Goal: Task Accomplishment & Management: Manage account settings

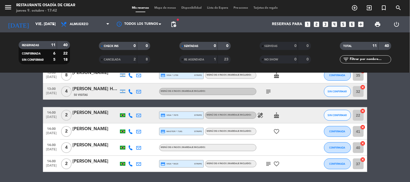
scroll to position [136, 0]
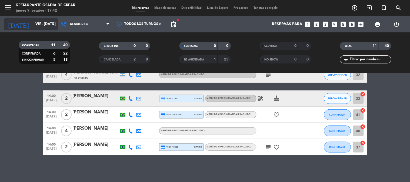
click at [33, 25] on input "vie. [DATE]" at bounding box center [58, 24] width 51 height 10
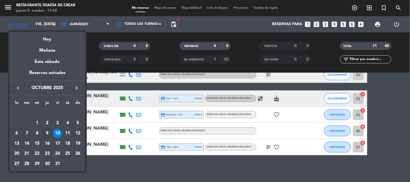
click at [8, 7] on div at bounding box center [205, 91] width 410 height 182
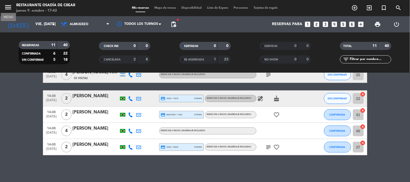
click at [8, 7] on icon "menu" at bounding box center [8, 7] width 8 height 8
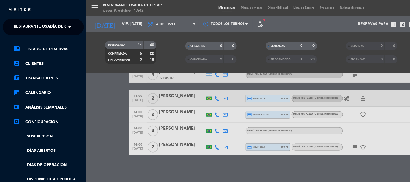
click at [21, 29] on span "Restaurante Osadía de Crear" at bounding box center [45, 26] width 63 height 11
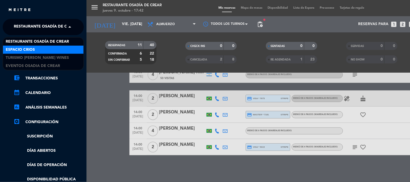
click at [29, 50] on span "Espacio Crios" at bounding box center [20, 50] width 29 height 6
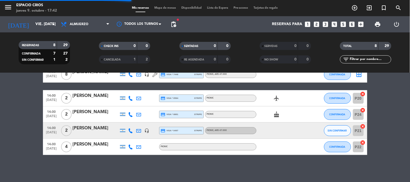
scroll to position [80, 0]
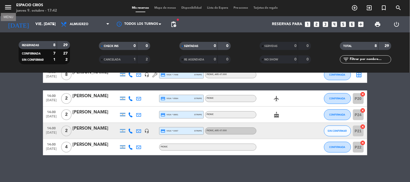
click at [5, 12] on button "menu" at bounding box center [8, 8] width 8 height 10
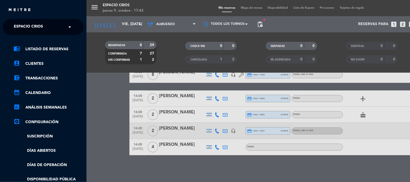
click at [23, 29] on span "Espacio Crios" at bounding box center [28, 26] width 29 height 11
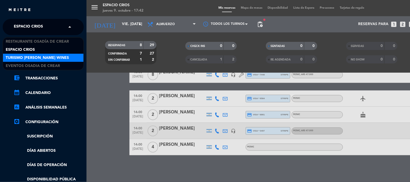
click at [36, 60] on span "Turismo [PERSON_NAME] Wines" at bounding box center [37, 58] width 63 height 6
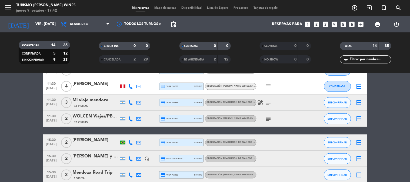
scroll to position [162, 0]
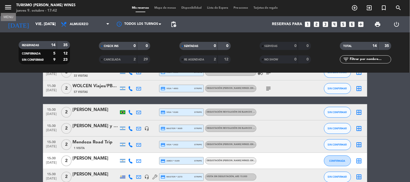
click at [11, 7] on icon "menu" at bounding box center [8, 7] width 8 height 8
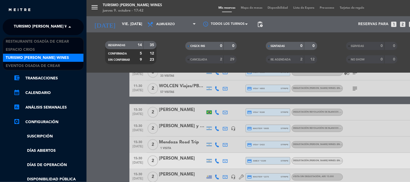
click at [49, 32] on span "Turismo [PERSON_NAME] Wines" at bounding box center [45, 26] width 63 height 11
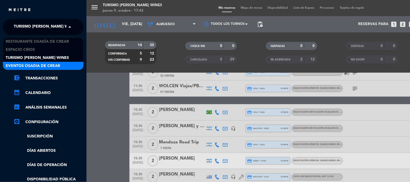
click at [44, 64] on span "Eventos Osadia de Crear" at bounding box center [33, 66] width 54 height 6
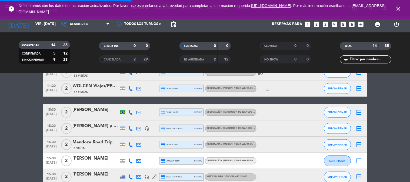
scroll to position [0, 0]
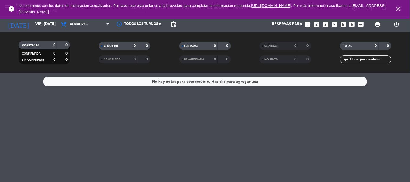
click at [396, 8] on icon "close" at bounding box center [398, 9] width 6 height 6
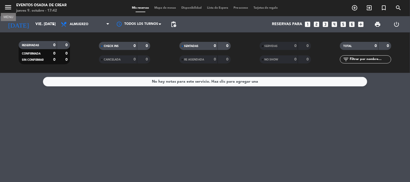
click at [9, 9] on icon "menu" at bounding box center [8, 7] width 8 height 8
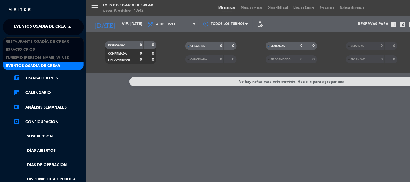
click at [18, 32] on span "Eventos Osadia de Crear" at bounding box center [41, 26] width 54 height 11
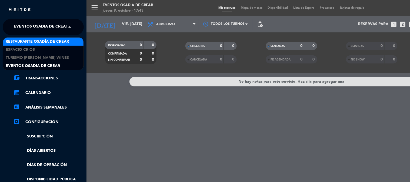
click at [24, 39] on span "Restaurante Osadía de Crear" at bounding box center [37, 42] width 63 height 6
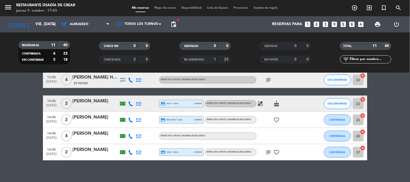
scroll to position [136, 0]
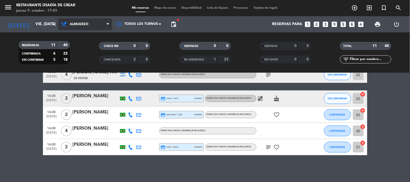
click at [78, 25] on span "Almuerzo" at bounding box center [79, 24] width 19 height 4
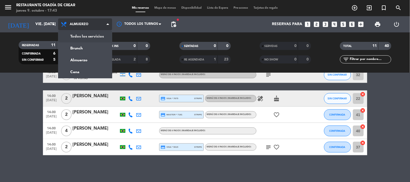
click at [92, 33] on div "menu Restaurante Osadía [PERSON_NAME] jueves 9. octubre - 17:43 Mis reservas Ma…" at bounding box center [205, 36] width 410 height 73
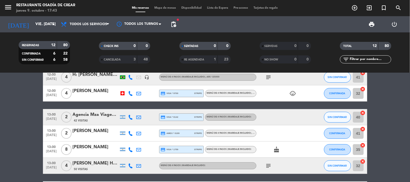
scroll to position [0, 0]
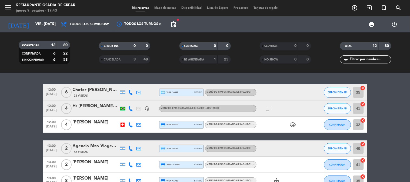
click at [90, 103] on div "H: [PERSON_NAME]: [PERSON_NAME] x4" at bounding box center [96, 106] width 46 height 7
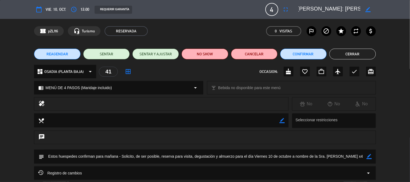
scroll to position [0, 14]
drag, startPoint x: 300, startPoint y: 7, endPoint x: 361, endPoint y: 10, distance: 61.1
click at [361, 10] on div "border_color" at bounding box center [335, 10] width 81 height 10
click at [353, 54] on button "Cerrar" at bounding box center [352, 54] width 46 height 11
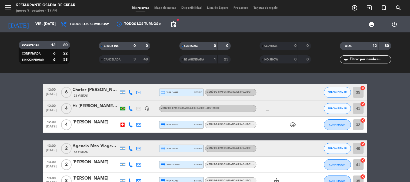
click at [147, 109] on icon "headset_mic" at bounding box center [146, 108] width 5 height 5
click at [33, 21] on input "vie. [DATE]" at bounding box center [58, 24] width 51 height 10
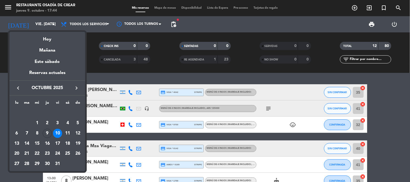
click at [8, 8] on div at bounding box center [205, 91] width 410 height 182
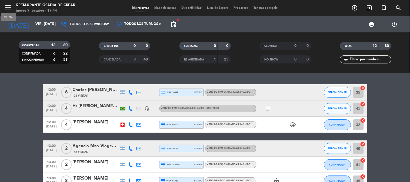
click at [8, 8] on icon "menu" at bounding box center [8, 7] width 8 height 8
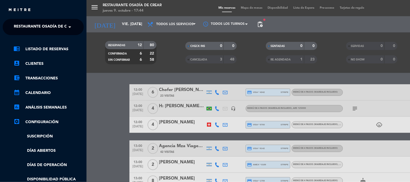
click at [47, 28] on span "Restaurante Osadía de Crear" at bounding box center [45, 26] width 63 height 11
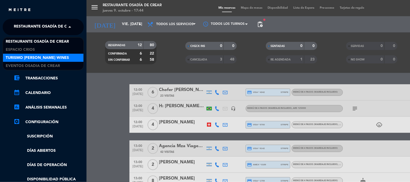
click at [49, 55] on span "Turismo [PERSON_NAME] Wines" at bounding box center [37, 58] width 63 height 6
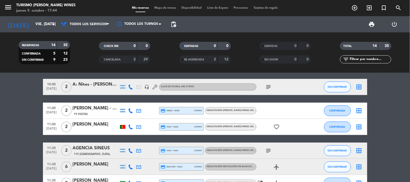
scroll to position [0, 0]
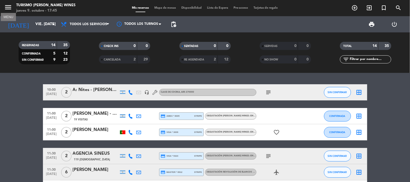
click at [10, 7] on icon "menu" at bounding box center [8, 7] width 8 height 8
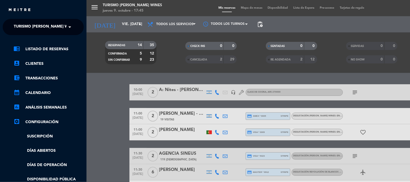
click at [21, 23] on span "Turismo [PERSON_NAME] Wines" at bounding box center [45, 26] width 63 height 11
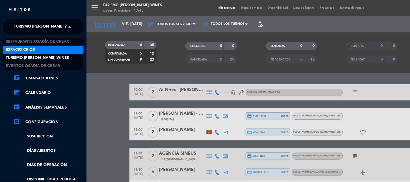
click at [41, 47] on div "Espacio Crios" at bounding box center [43, 50] width 80 height 8
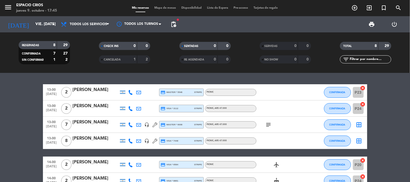
click at [100, 125] on div "[PERSON_NAME]" at bounding box center [96, 122] width 46 height 7
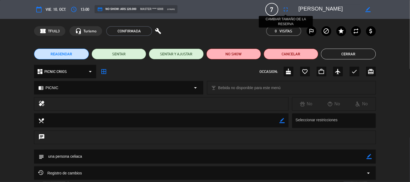
click at [285, 9] on icon "fullscreen" at bounding box center [285, 9] width 6 height 6
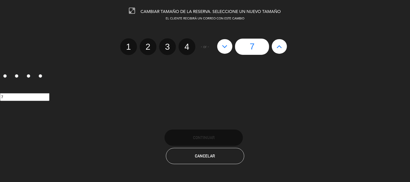
click at [222, 48] on icon at bounding box center [225, 46] width 6 height 9
type input "6"
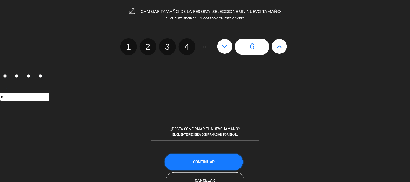
click at [223, 157] on button "Continuar" at bounding box center [203, 162] width 78 height 16
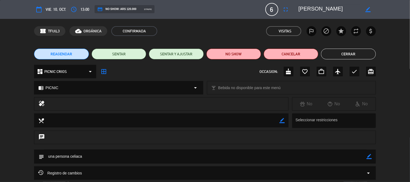
click at [360, 56] on button "Cerrar" at bounding box center [348, 54] width 55 height 11
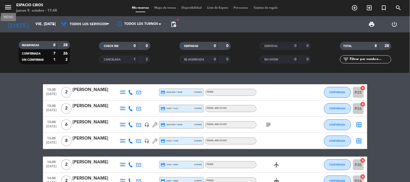
click at [5, 7] on icon "menu" at bounding box center [8, 7] width 8 height 8
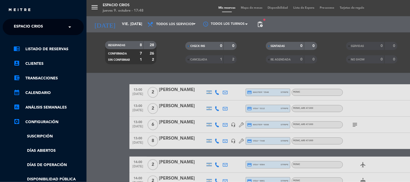
click at [27, 26] on span "Espacio Crios" at bounding box center [28, 26] width 29 height 11
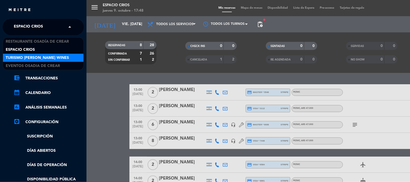
click at [49, 58] on span "Turismo [PERSON_NAME] Wines" at bounding box center [37, 58] width 63 height 6
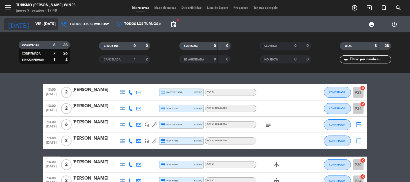
click at [41, 27] on input "vie. [DATE]" at bounding box center [58, 24] width 51 height 10
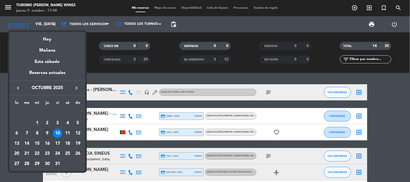
click at [76, 87] on icon "keyboard_arrow_right" at bounding box center [76, 88] width 6 height 6
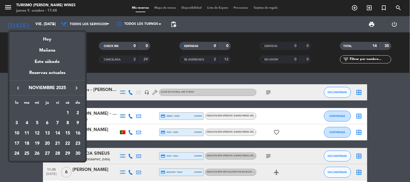
click at [68, 144] on div "22" at bounding box center [67, 143] width 9 height 9
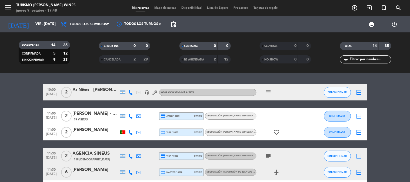
type input "sáb. [DATE]"
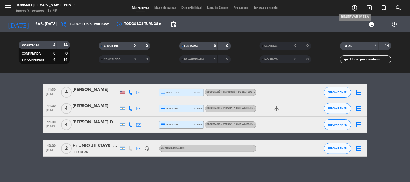
click at [357, 6] on icon "add_circle_outline" at bounding box center [354, 8] width 6 height 6
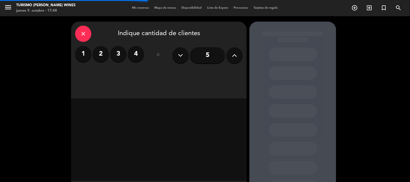
click at [103, 53] on label "2" at bounding box center [101, 54] width 16 height 16
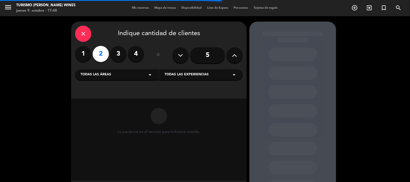
click at [107, 76] on span "Todas las áreas" at bounding box center [95, 74] width 31 height 5
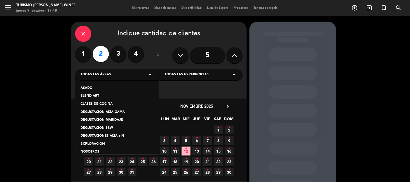
click at [102, 152] on div "NOSOTROS" at bounding box center [116, 151] width 73 height 5
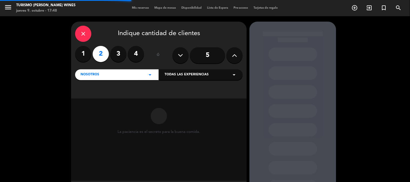
click at [201, 72] on span "Todas las experiencias" at bounding box center [186, 74] width 44 height 5
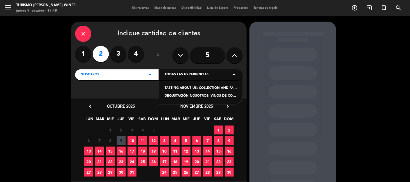
click at [194, 88] on div "TASTING ABOUT US: COLLECTION AND FAMILY WINES - ENGLISH LANGUAGE" at bounding box center [200, 88] width 73 height 5
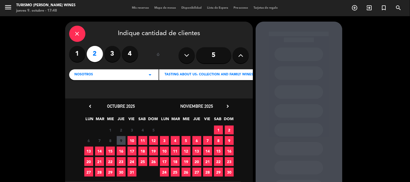
click at [219, 160] on span "22" at bounding box center [218, 161] width 9 height 9
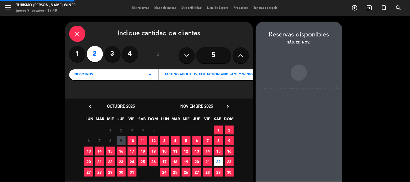
scroll to position [22, 0]
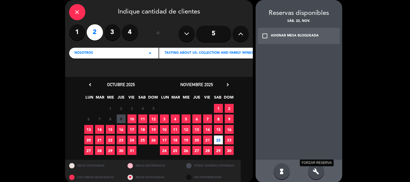
click at [313, 171] on icon "build" at bounding box center [316, 171] width 6 height 6
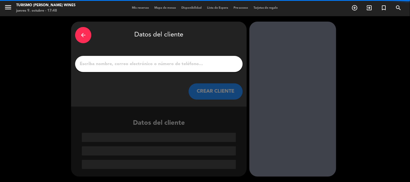
scroll to position [0, 0]
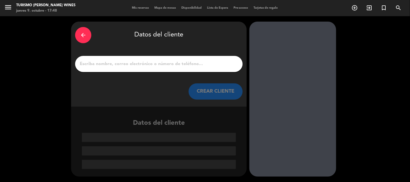
click at [82, 33] on icon "arrow_back" at bounding box center [83, 35] width 6 height 6
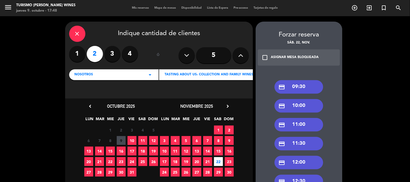
click at [297, 129] on div "credit_card 11:00" at bounding box center [298, 125] width 49 height 14
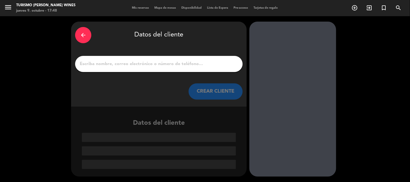
click at [204, 93] on button "CREAR CLIENTE" at bounding box center [215, 91] width 54 height 16
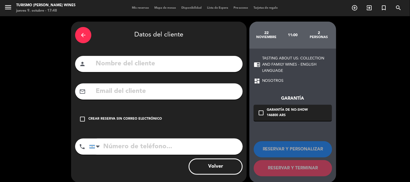
click at [184, 65] on input "text" at bounding box center [166, 63] width 143 height 11
paste input "[PERSON_NAME]"
click at [96, 61] on input "[PERSON_NAME]" at bounding box center [166, 63] width 143 height 11
type input "H: UNIQUE STAYS - [PERSON_NAME]"
click at [106, 90] on input "text" at bounding box center [166, 91] width 143 height 11
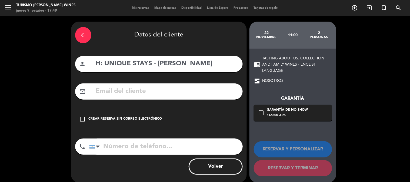
click at [128, 116] on div "Crear reserva sin correo electrónico" at bounding box center [124, 118] width 73 height 5
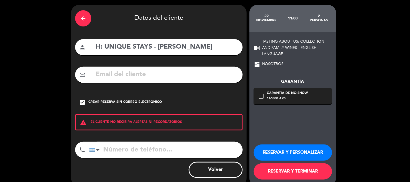
scroll to position [26, 0]
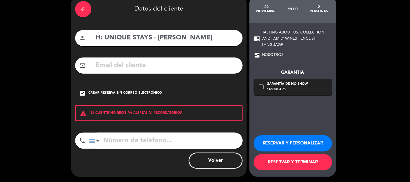
click at [301, 141] on button "RESERVAR Y PERSONALIZAR" at bounding box center [293, 143] width 78 height 16
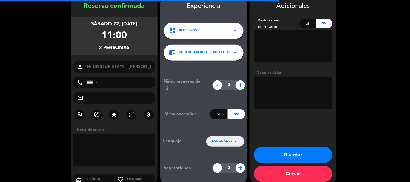
scroll to position [22, 0]
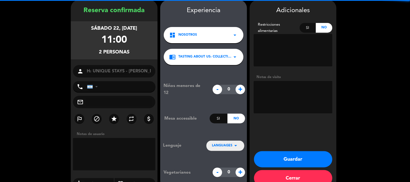
click at [299, 98] on textarea at bounding box center [293, 97] width 79 height 32
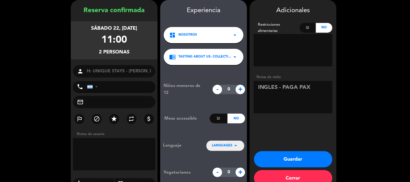
type textarea "INGLES - PAGA PAX"
click at [297, 155] on button "Guardar" at bounding box center [293, 159] width 78 height 16
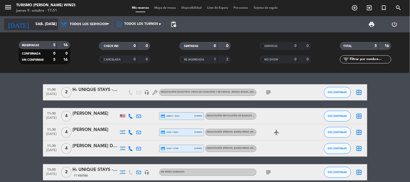
click at [33, 23] on input "sáb. [DATE]" at bounding box center [58, 24] width 51 height 10
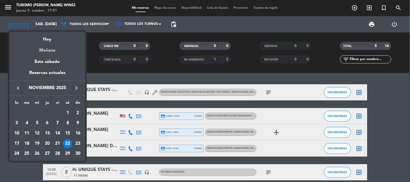
click at [54, 50] on div "Mañana" at bounding box center [47, 48] width 76 height 11
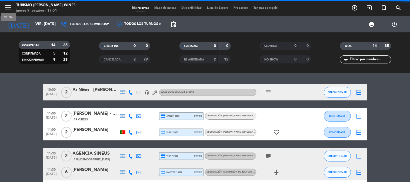
click at [5, 9] on icon "menu" at bounding box center [8, 7] width 8 height 8
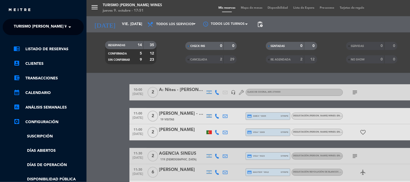
click at [31, 25] on span "Turismo [PERSON_NAME] Wines" at bounding box center [45, 26] width 63 height 11
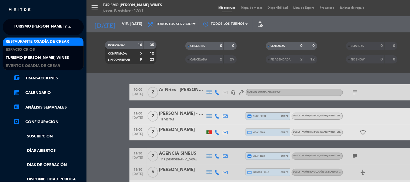
click at [50, 42] on span "Restaurante Osadía de Crear" at bounding box center [37, 42] width 63 height 6
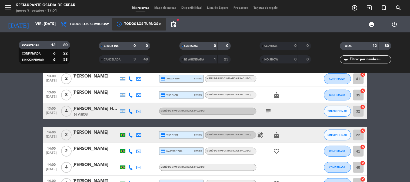
scroll to position [90, 0]
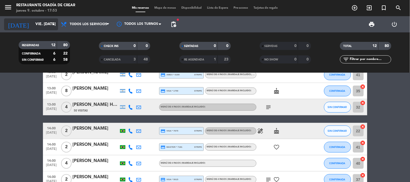
click at [35, 22] on input "vie. [DATE]" at bounding box center [58, 24] width 51 height 10
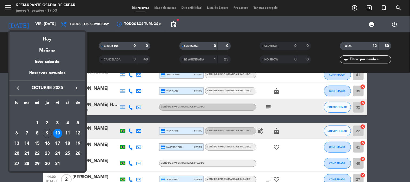
click at [74, 86] on icon "keyboard_arrow_right" at bounding box center [76, 88] width 6 height 6
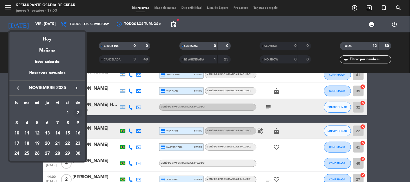
click at [77, 112] on div "2" at bounding box center [77, 113] width 9 height 9
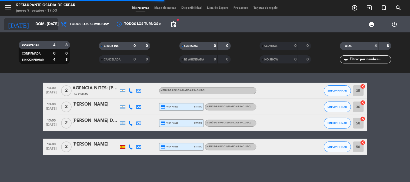
scroll to position [1, 0]
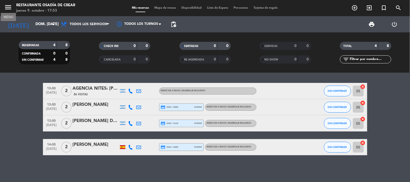
click at [10, 10] on icon "menu" at bounding box center [8, 7] width 8 height 8
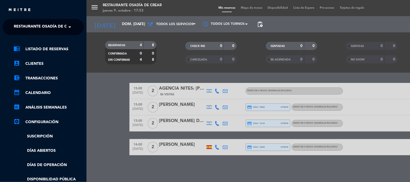
click at [33, 23] on span "Restaurante Osadía de Crear" at bounding box center [45, 26] width 63 height 11
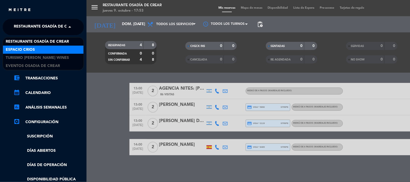
click at [41, 47] on div "Espacio Crios" at bounding box center [43, 50] width 80 height 8
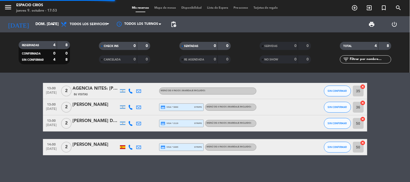
scroll to position [0, 0]
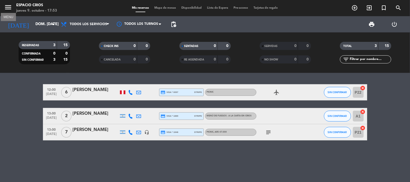
click at [7, 9] on icon "menu" at bounding box center [8, 7] width 8 height 8
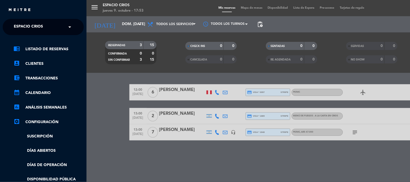
click at [35, 26] on span "Espacio Crios" at bounding box center [28, 26] width 29 height 11
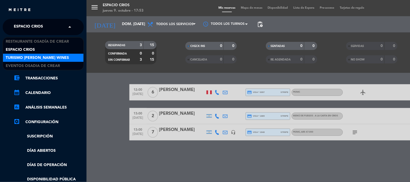
click at [48, 56] on span "Turismo [PERSON_NAME] Wines" at bounding box center [37, 58] width 63 height 6
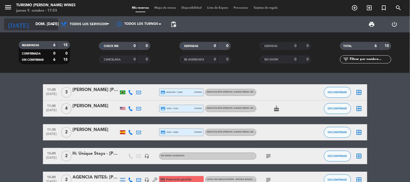
click at [48, 24] on input "dom. [DATE]" at bounding box center [58, 24] width 51 height 10
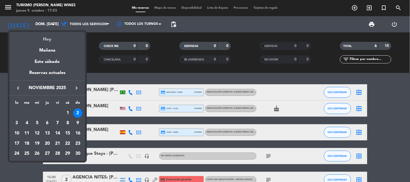
click at [43, 39] on div "Hoy" at bounding box center [47, 37] width 76 height 11
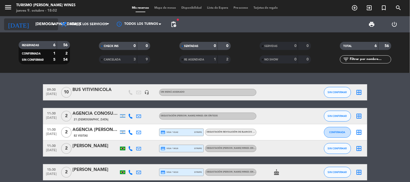
click at [35, 23] on input "[DEMOGRAPHIC_DATA] [DATE]" at bounding box center [58, 24] width 51 height 10
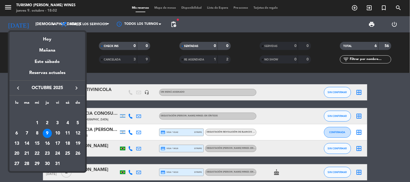
click at [76, 87] on icon "keyboard_arrow_right" at bounding box center [76, 88] width 6 height 6
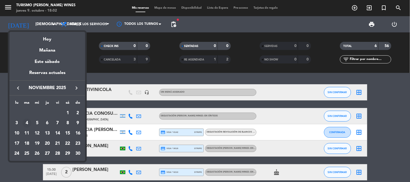
click at [26, 121] on div "4" at bounding box center [26, 123] width 9 height 9
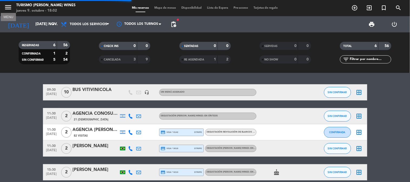
click at [9, 8] on icon "menu" at bounding box center [8, 7] width 8 height 8
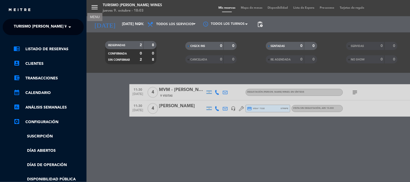
click at [60, 26] on span "Turismo [PERSON_NAME] Wines" at bounding box center [45, 26] width 63 height 11
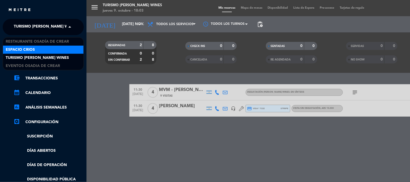
click at [53, 50] on div "Espacio Crios" at bounding box center [43, 50] width 80 height 8
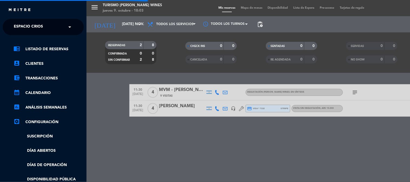
click at [113, 25] on div "menu Turismo [PERSON_NAME] Wines jueves 9. octubre - 18:03 Mis reservas Mapa de…" at bounding box center [291, 91] width 410 height 182
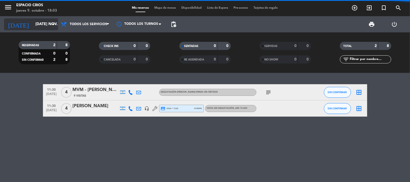
click at [33, 27] on input "[DATE] nov." at bounding box center [58, 24] width 51 height 10
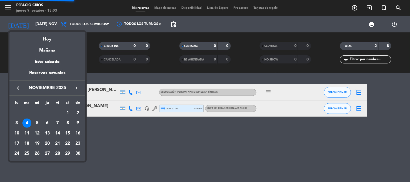
click at [18, 88] on icon "keyboard_arrow_left" at bounding box center [18, 88] width 6 height 6
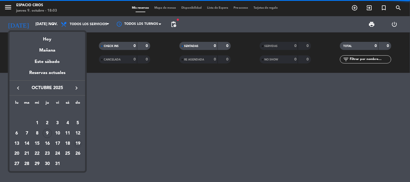
click at [77, 144] on div "19" at bounding box center [77, 143] width 9 height 9
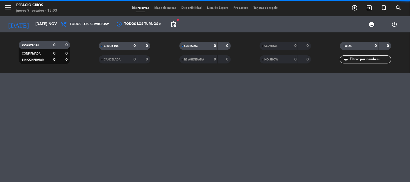
type input "dom. [DATE]"
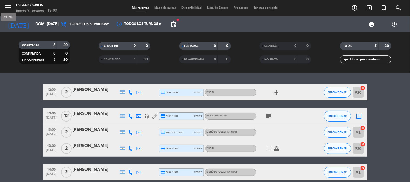
click at [5, 8] on icon "menu" at bounding box center [8, 7] width 8 height 8
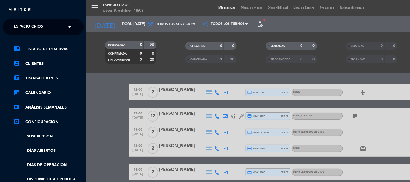
click at [25, 30] on span "Espacio Crios" at bounding box center [28, 26] width 29 height 11
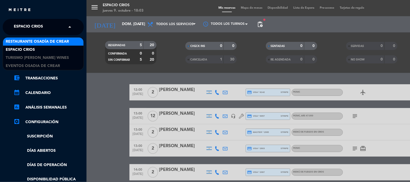
click at [35, 40] on span "Restaurante Osadía de Crear" at bounding box center [37, 42] width 63 height 6
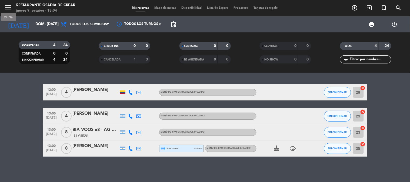
click at [6, 5] on icon "menu" at bounding box center [8, 7] width 8 height 8
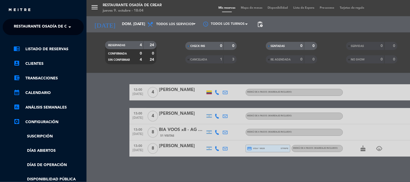
click at [44, 25] on span "Restaurante Osadía de Crear" at bounding box center [45, 26] width 63 height 11
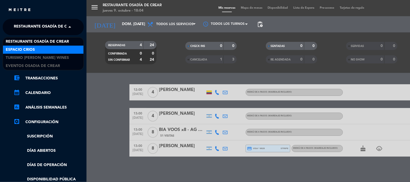
click at [44, 49] on div "Espacio Crios" at bounding box center [43, 50] width 80 height 8
